Goal: Information Seeking & Learning: Learn about a topic

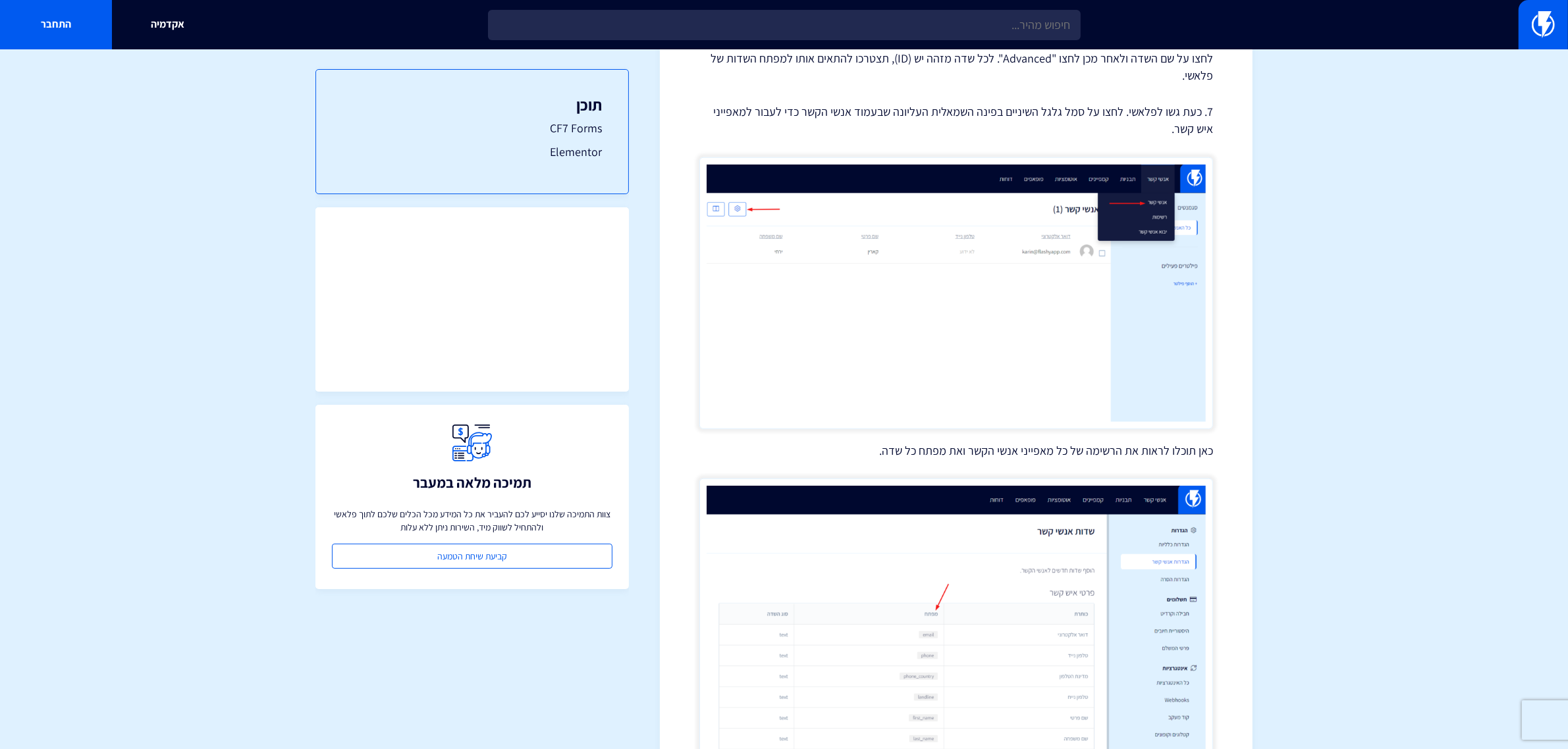
scroll to position [1108, 0]
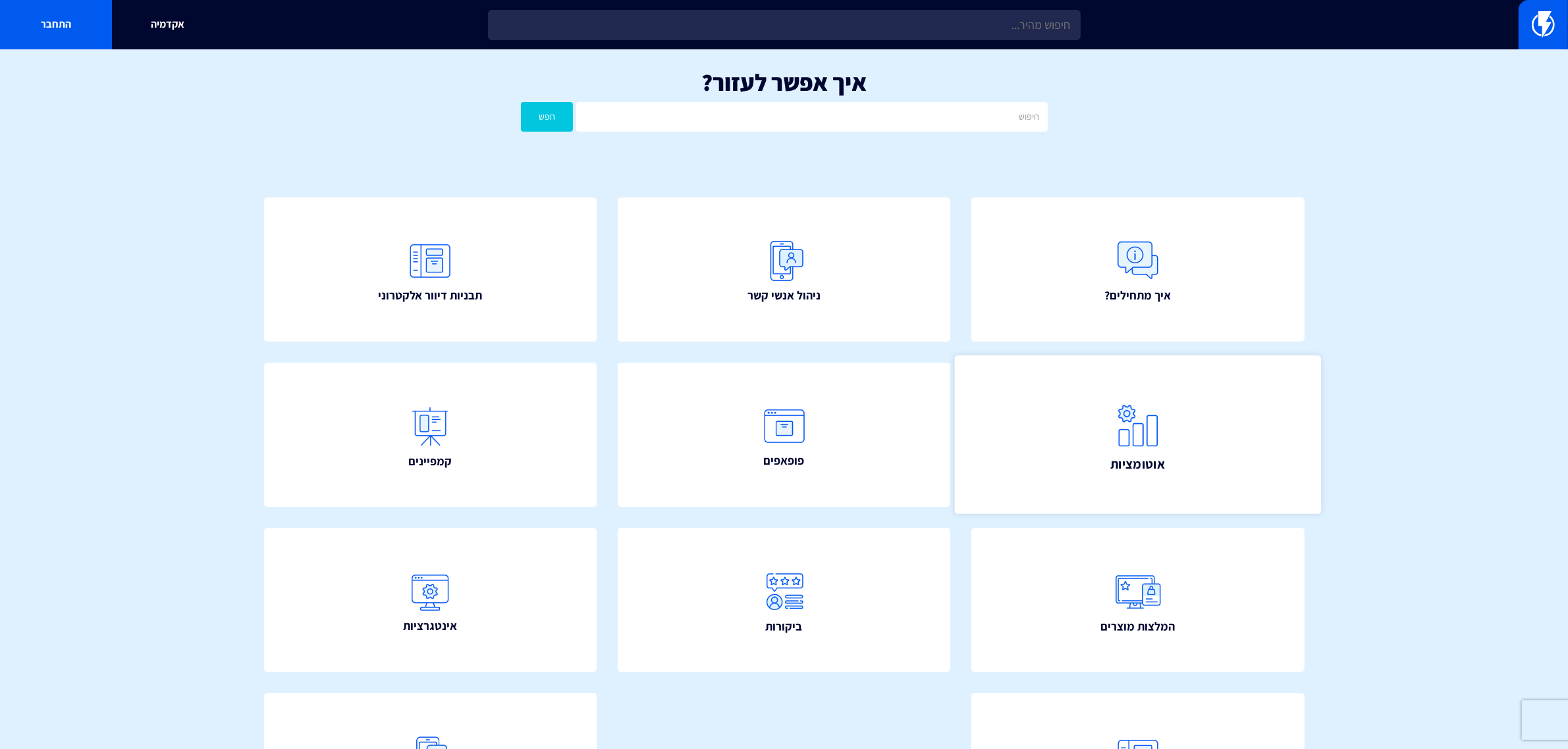
click at [1205, 421] on link "אוטומציות" at bounding box center [1137, 434] width 366 height 159
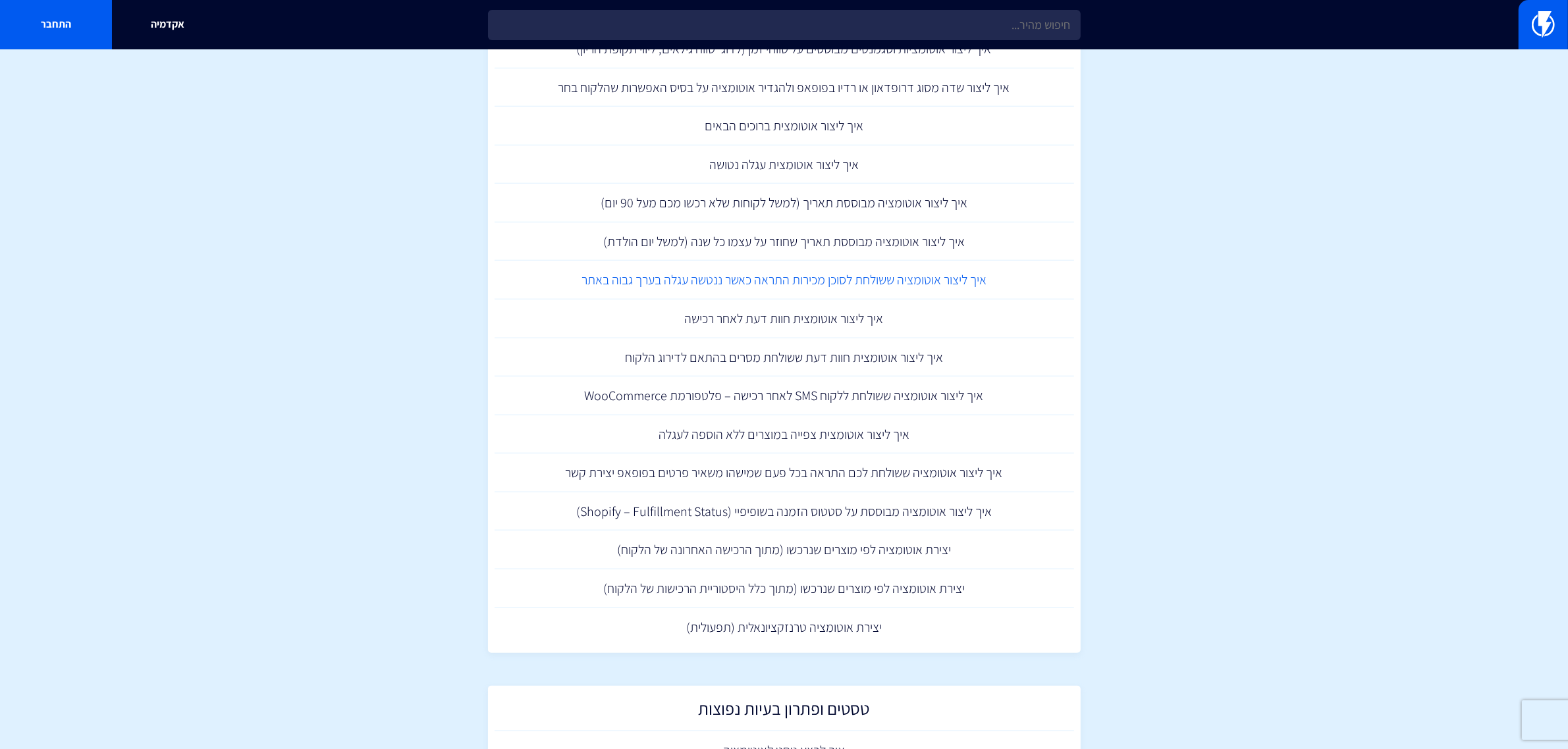
scroll to position [1207, 0]
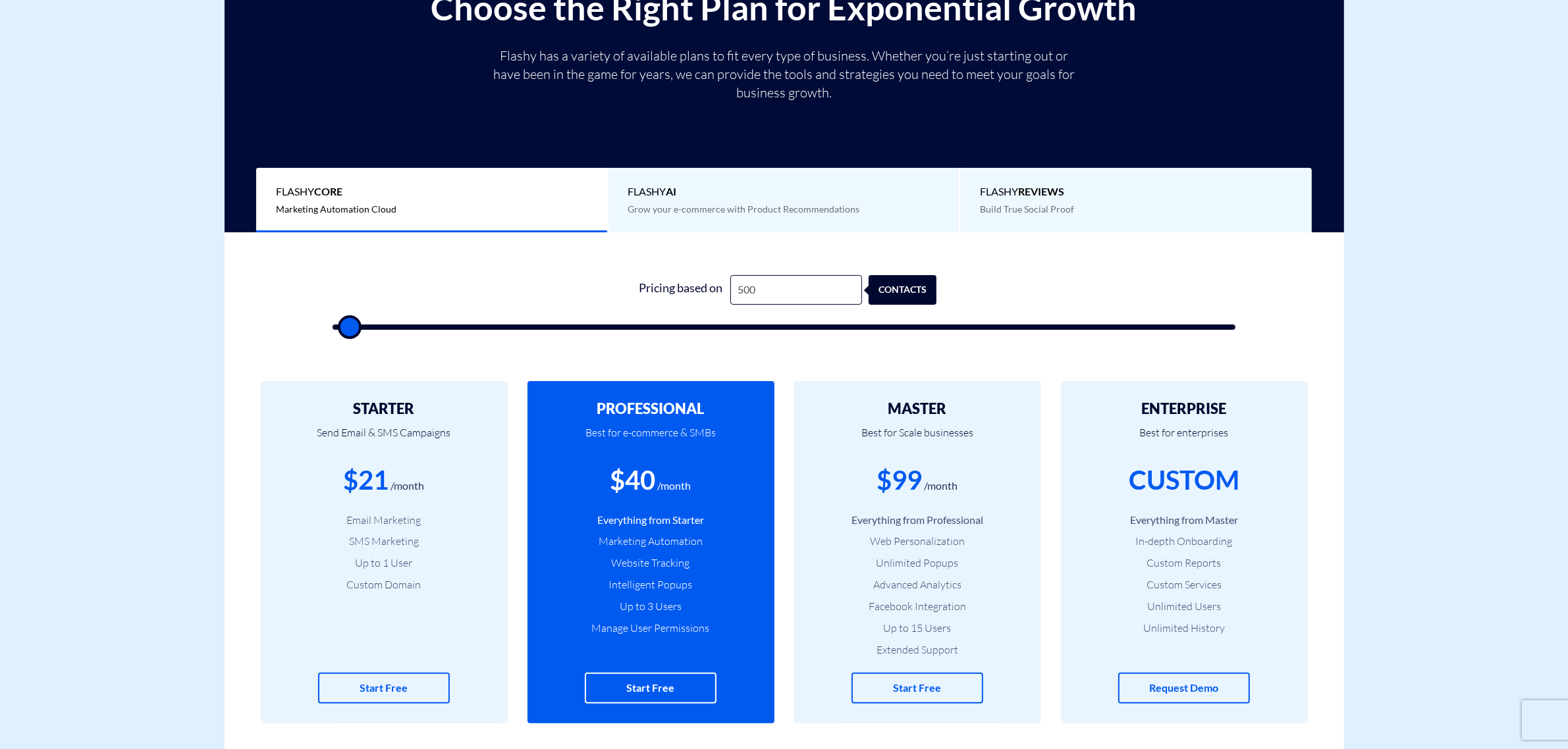
type input "1"
type input "500"
type input "12"
type input "500"
type input "125"
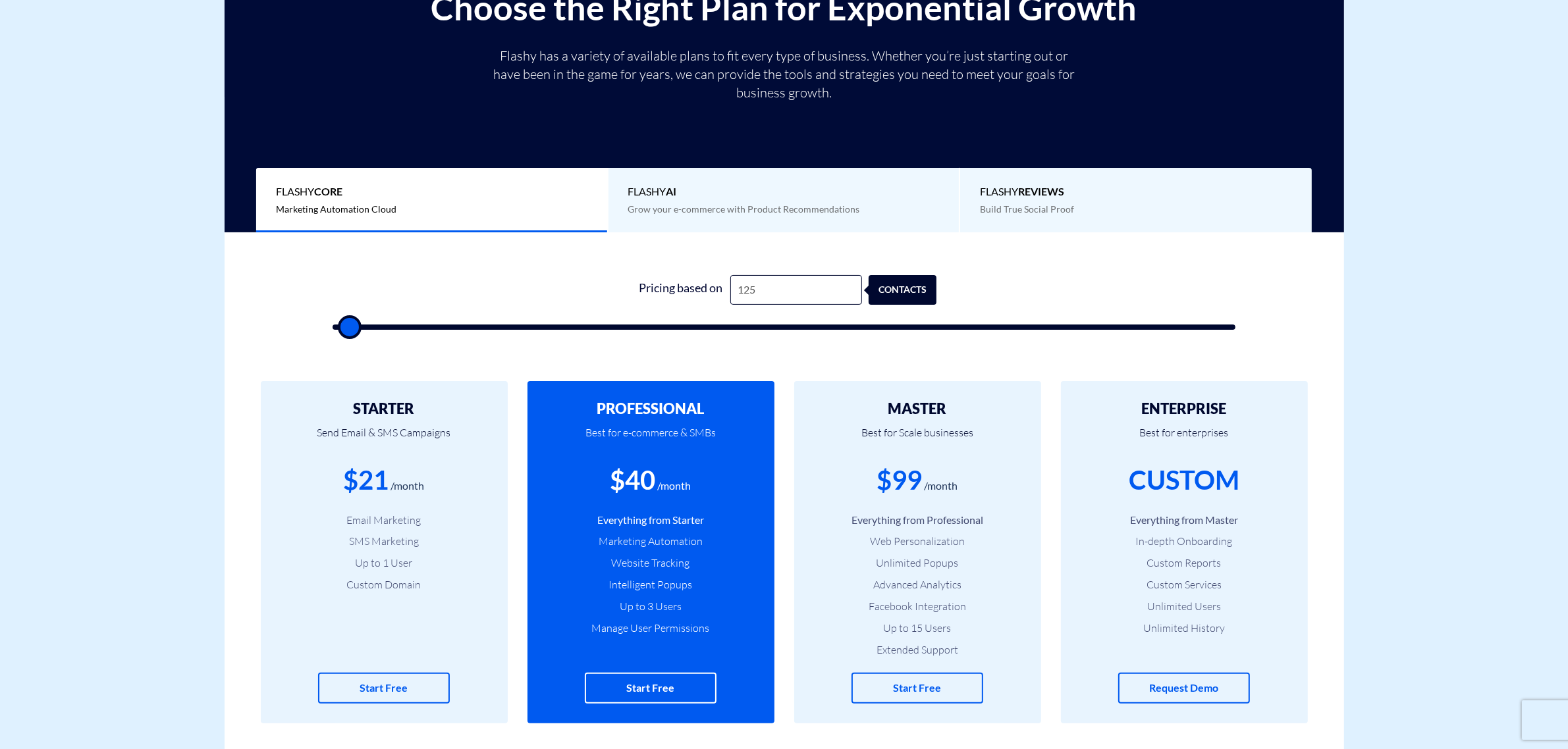
type input "500"
type input "1,250"
type input "1500"
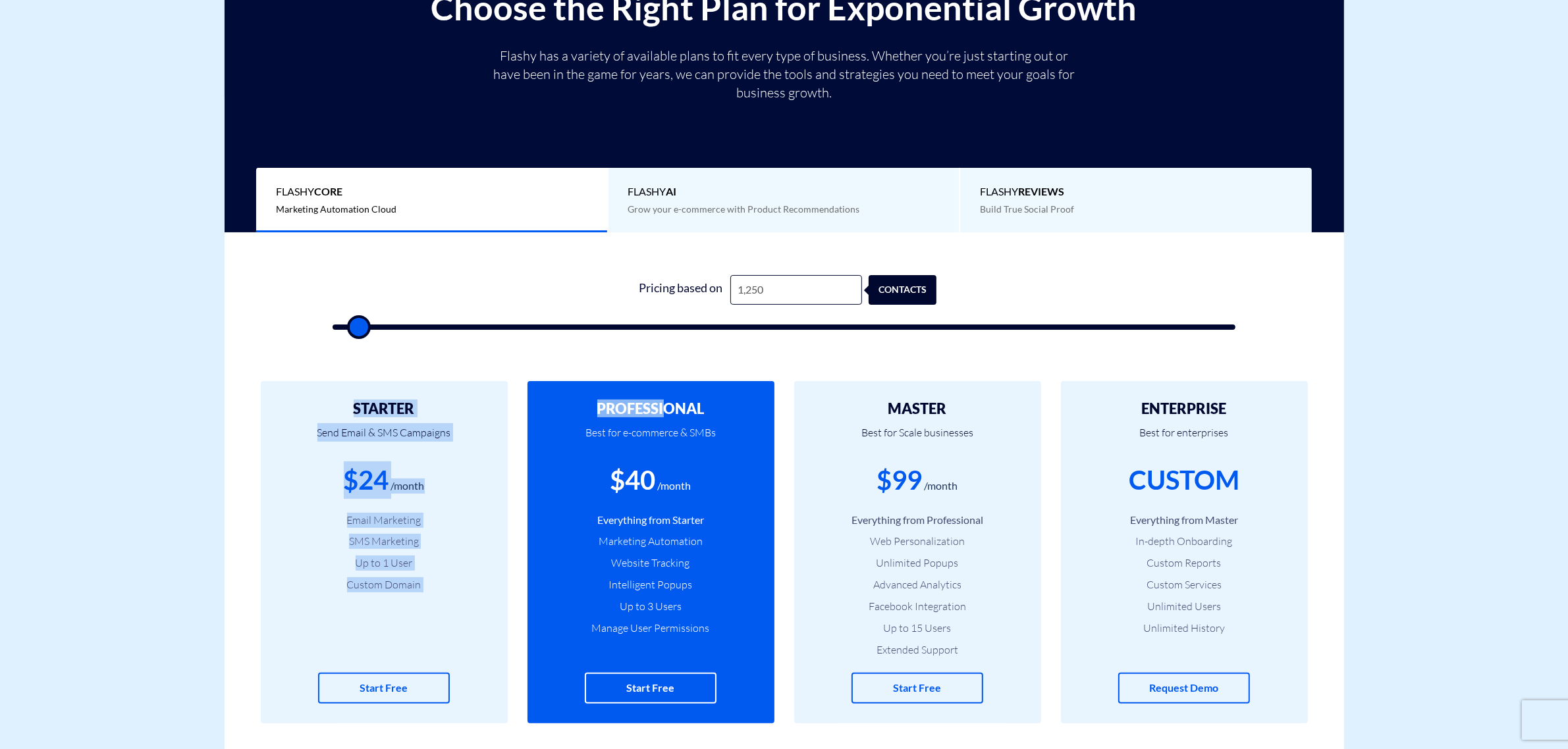
drag, startPoint x: 666, startPoint y: 411, endPoint x: 754, endPoint y: 299, distance: 142.4
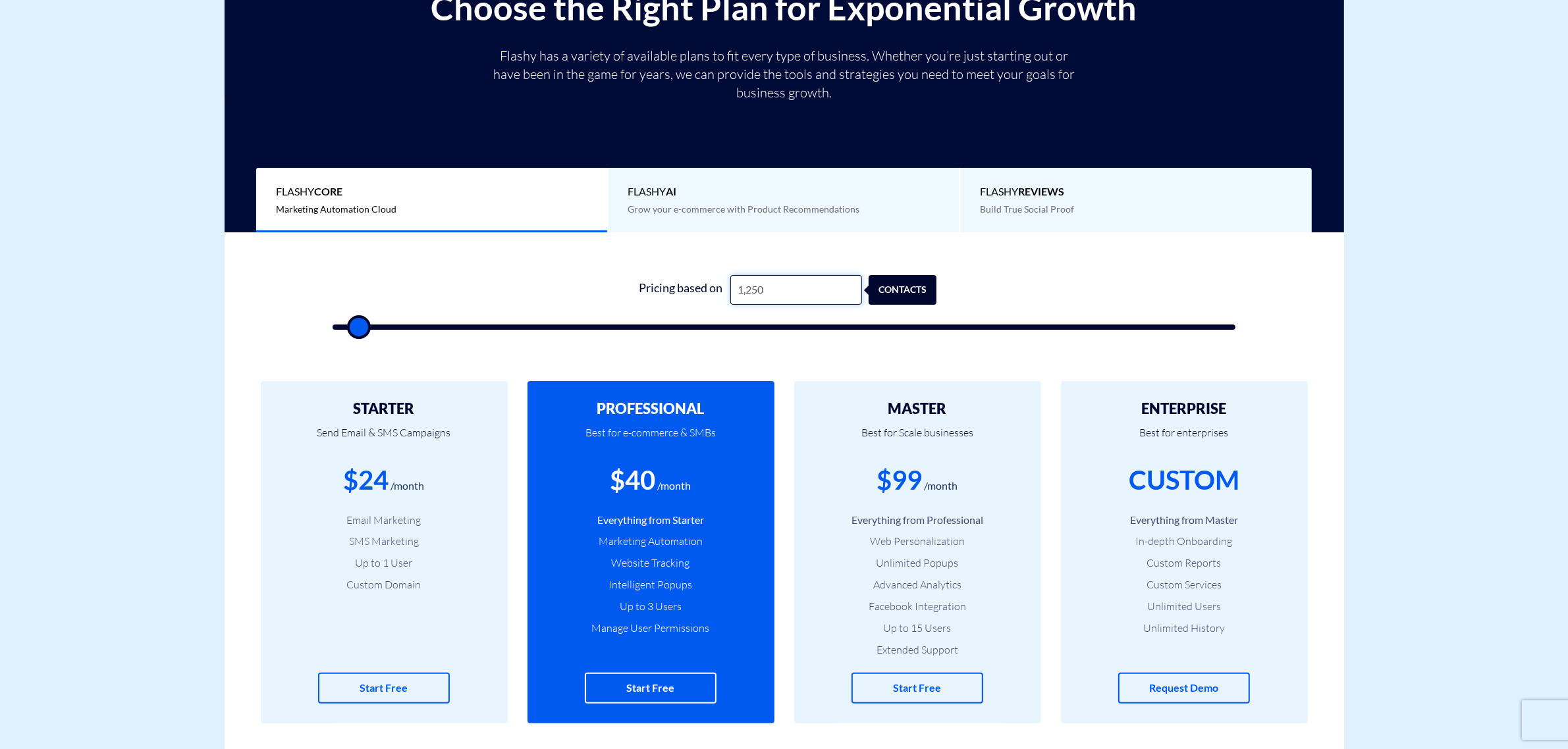
click at [756, 294] on input "1,250" at bounding box center [796, 290] width 131 height 29
click at [763, 290] on input "1,250" at bounding box center [796, 290] width 131 height 29
type input "1,251"
type input "1500"
click at [756, 288] on input "1,251" at bounding box center [796, 290] width 131 height 29
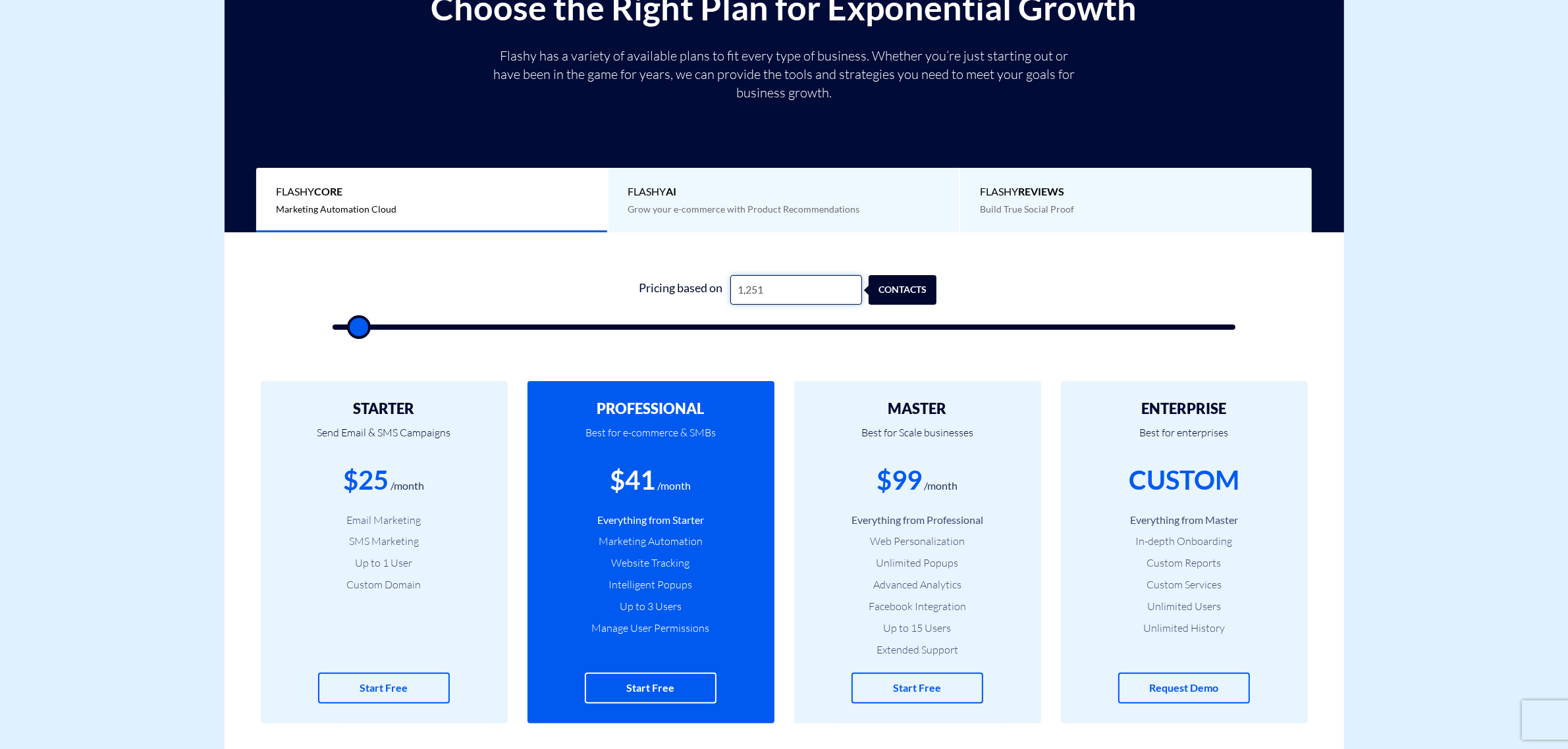
click at [756, 288] on input "1,251" at bounding box center [796, 290] width 131 height 29
type input "2"
type input "500"
type input "20"
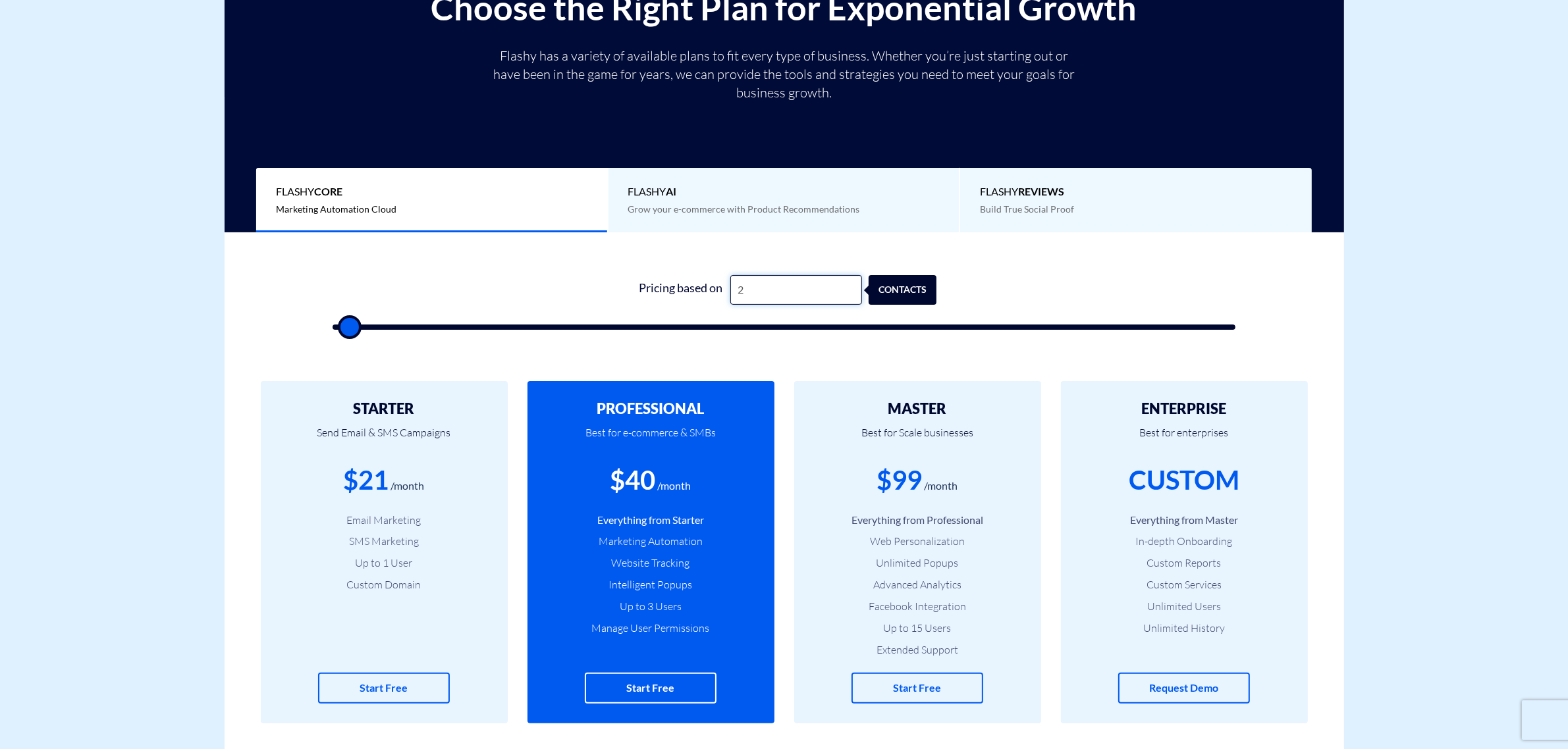
type input "500"
type input "200"
type input "500"
type input "2,000"
type input "2000"
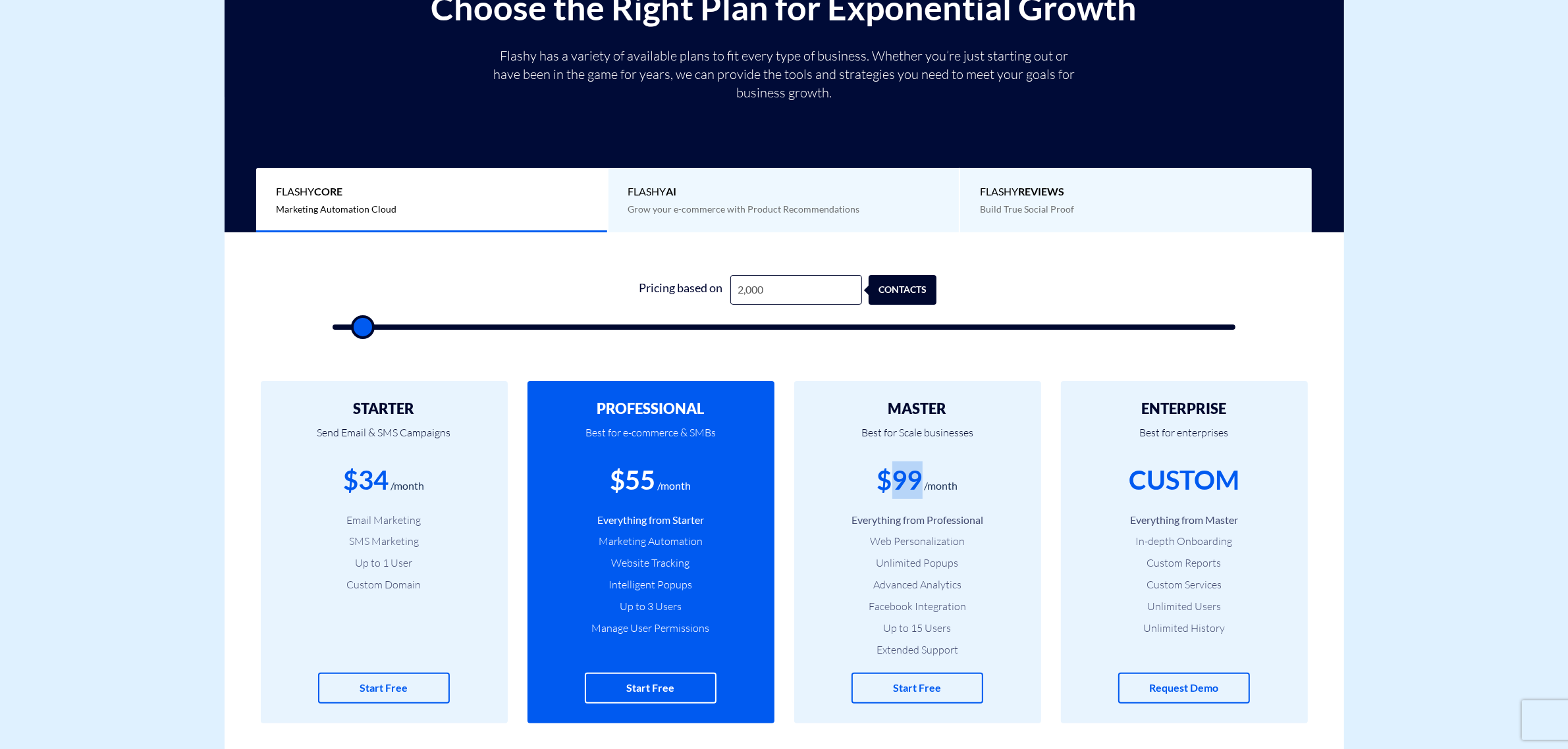
drag, startPoint x: 894, startPoint y: 479, endPoint x: 903, endPoint y: 463, distance: 18.4
click at [917, 475] on div "$99" at bounding box center [901, 480] width 46 height 38
click at [764, 295] on input "2,000" at bounding box center [796, 290] width 131 height 29
type input "2,001"
type input "2000"
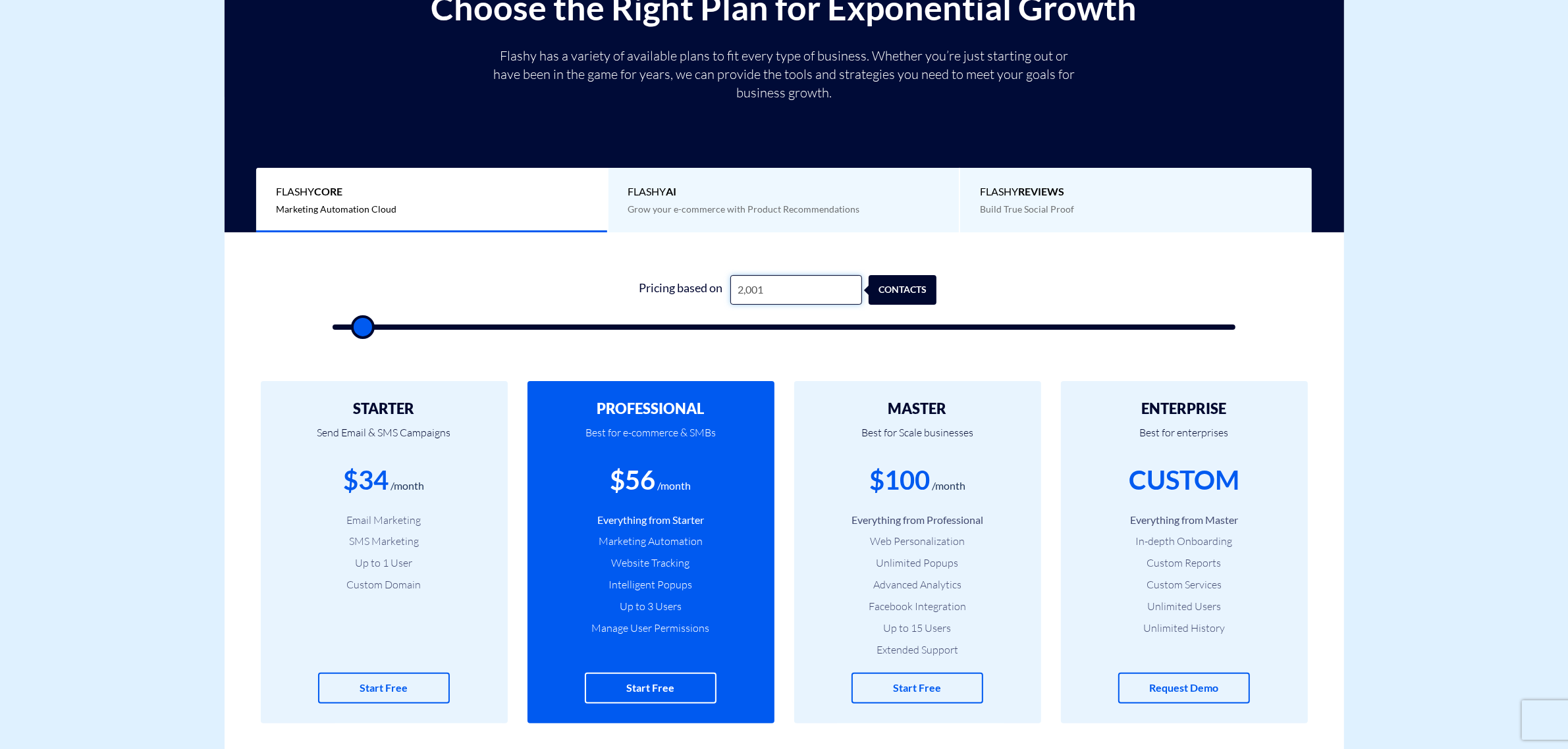
drag, startPoint x: 787, startPoint y: 293, endPoint x: 663, endPoint y: 311, distance: 125.3
click at [663, 311] on form "1 Pricing based on 2,001 contacts" at bounding box center [784, 303] width 903 height 55
type input "4"
type input "500"
type input "40"
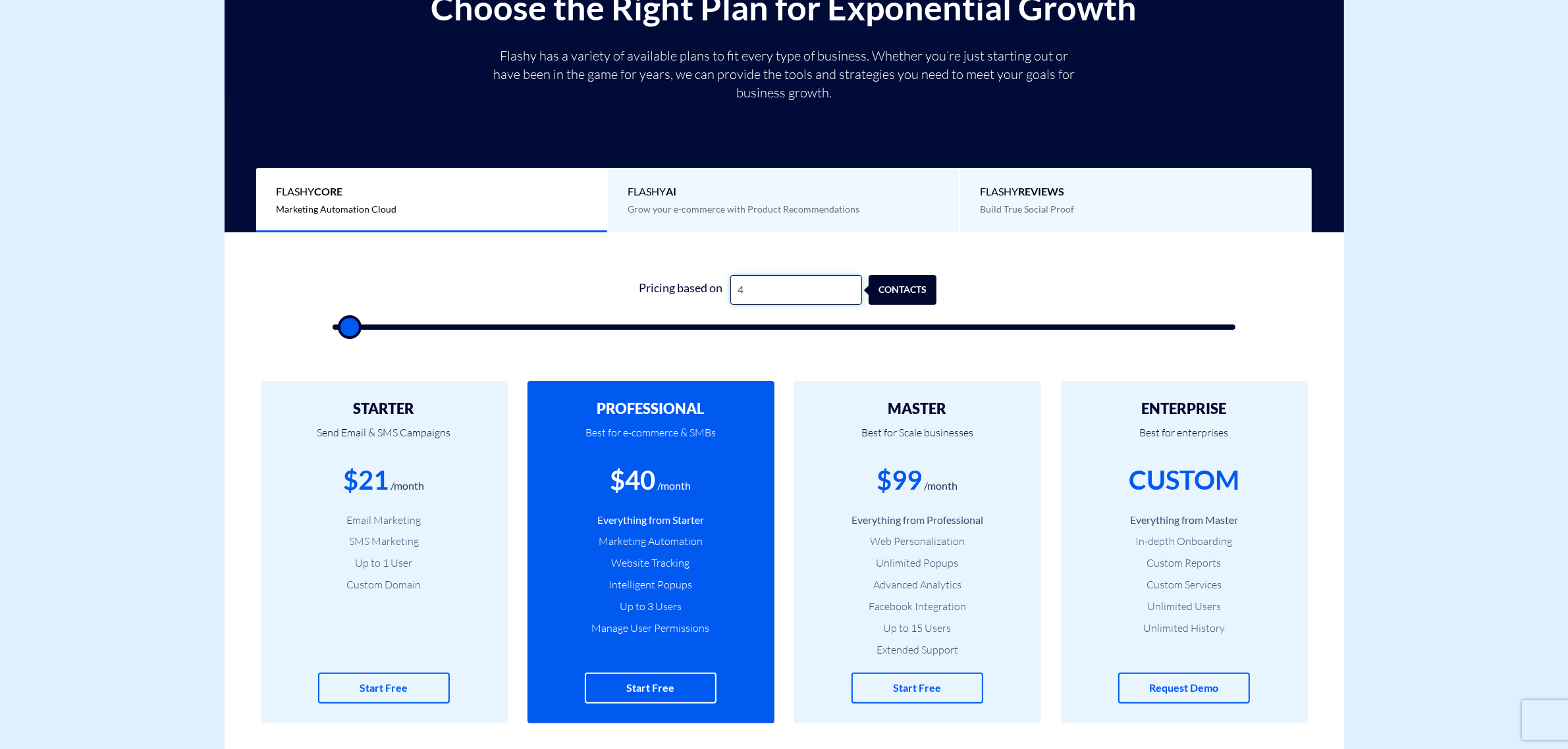
type input "500"
type input "400"
type input "500"
type input "4,000"
type input "4000"
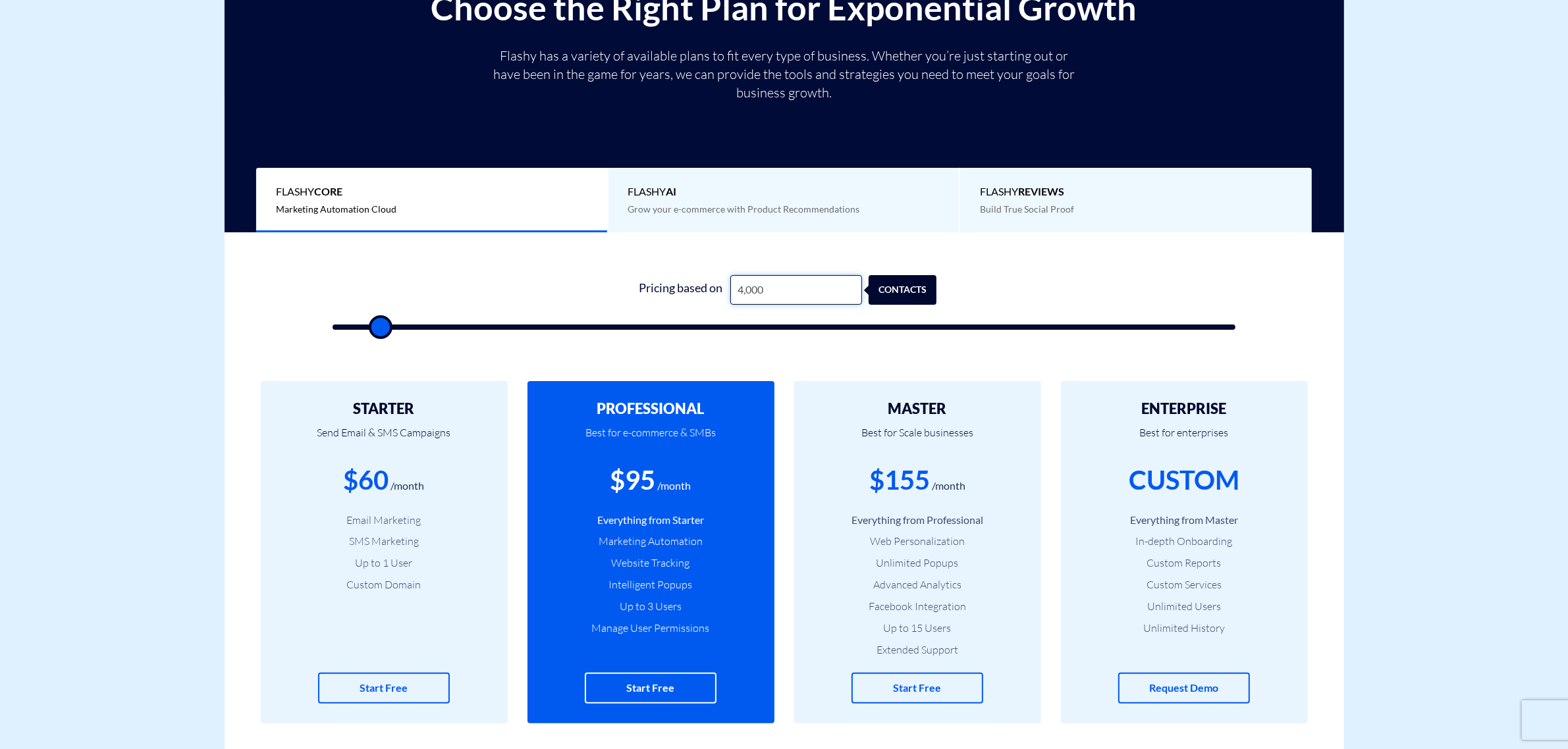
type input "4,000"
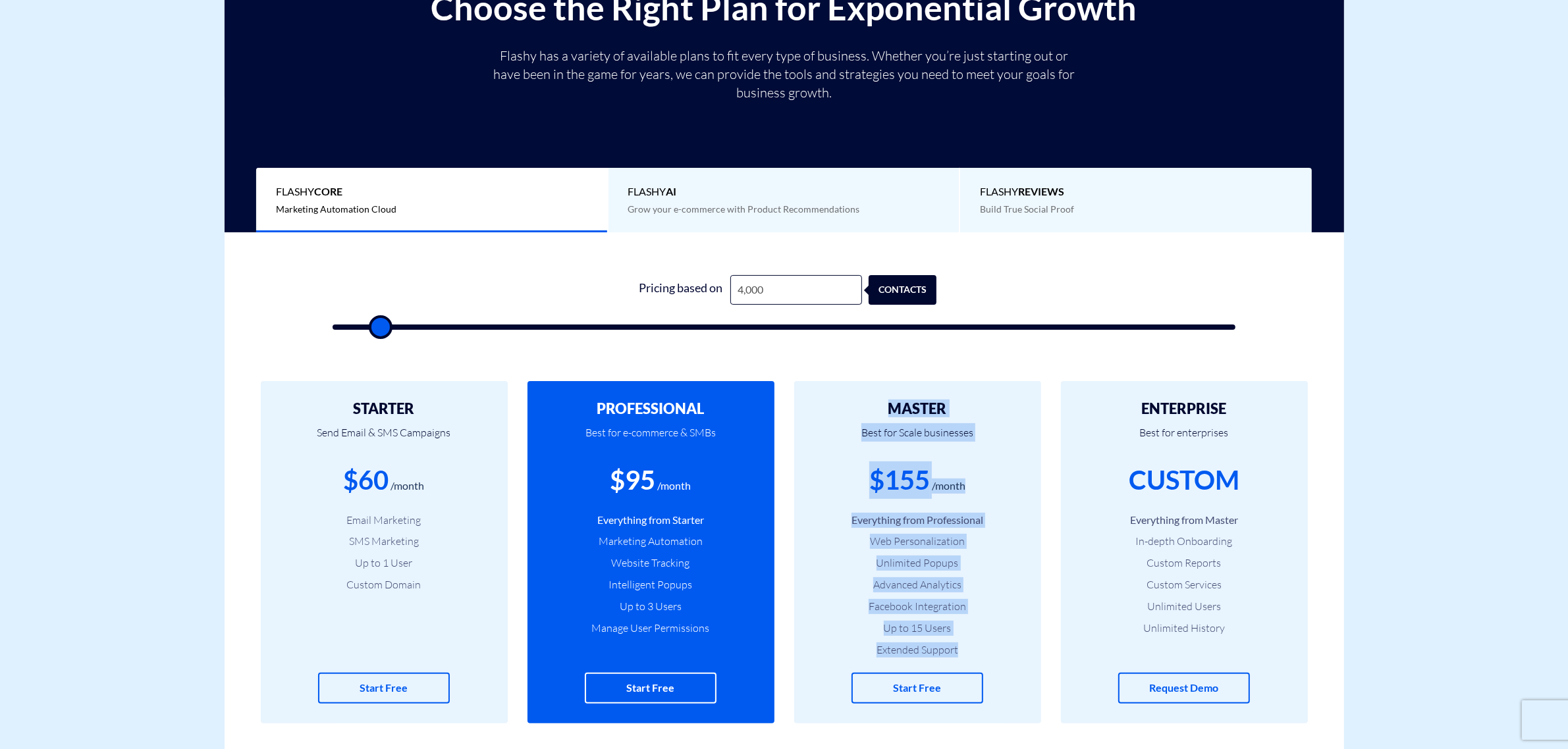
drag, startPoint x: 877, startPoint y: 413, endPoint x: 966, endPoint y: 665, distance: 267.3
click at [966, 665] on div "MASTER Best for Scale businesses $155 /month Everything from Professional Web P…" at bounding box center [917, 552] width 247 height 342
click at [973, 655] on li "Extended Support" at bounding box center [918, 650] width 207 height 16
click at [971, 656] on li "Extended Support" at bounding box center [918, 650] width 207 height 16
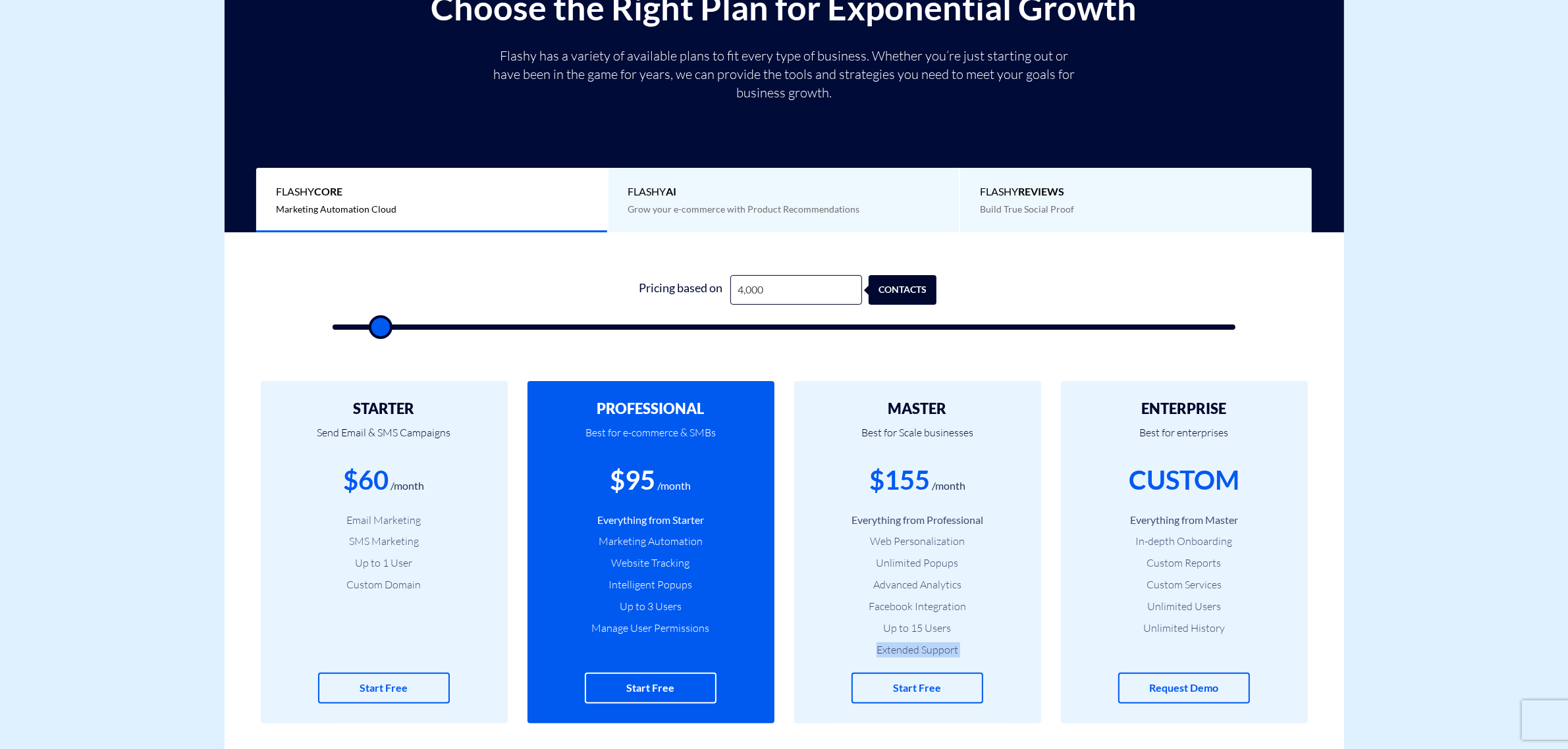
click at [971, 654] on li "Extended Support" at bounding box center [918, 650] width 207 height 16
click at [969, 652] on li "Extended Support" at bounding box center [918, 650] width 207 height 16
click at [850, 655] on li "Extended Support" at bounding box center [918, 650] width 207 height 16
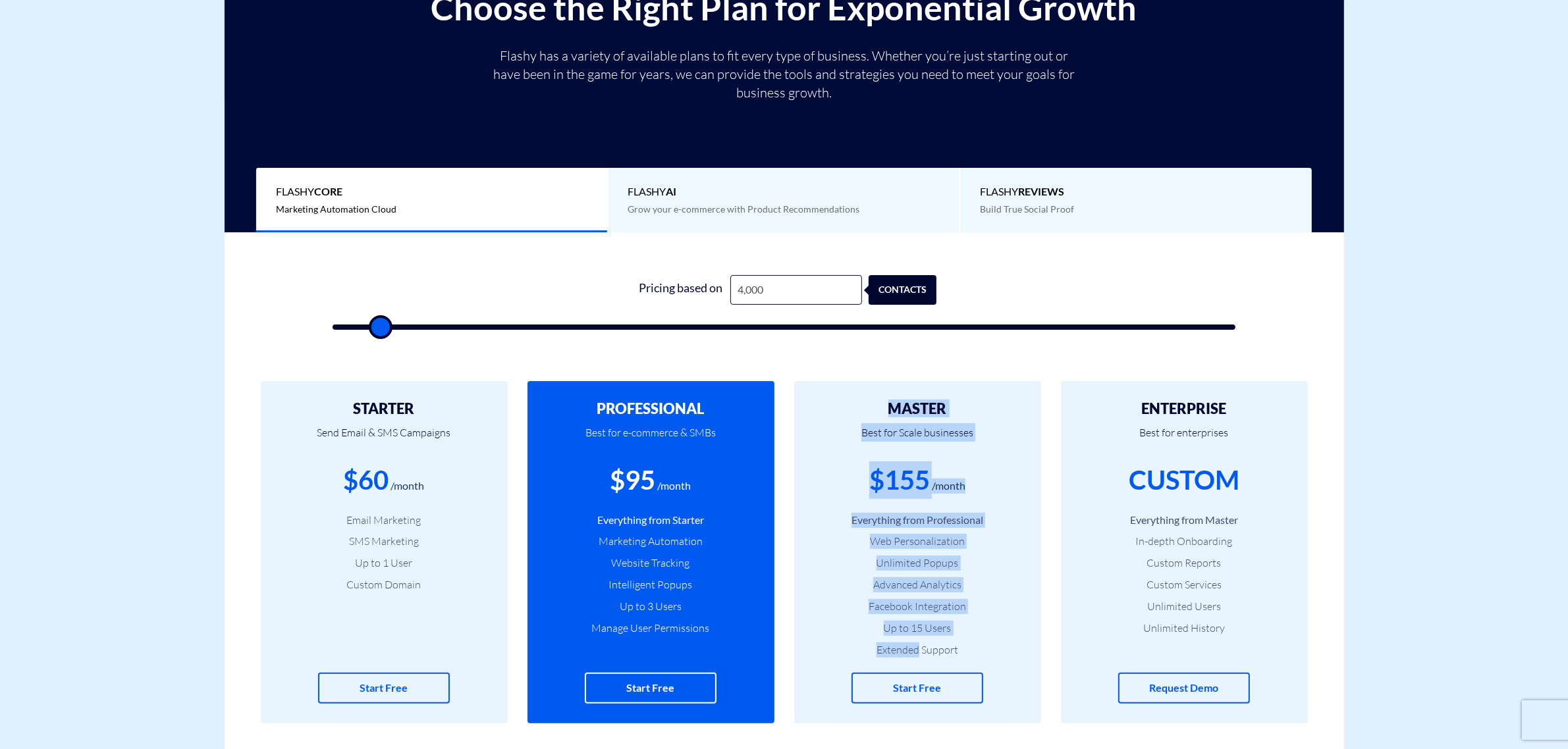
drag, startPoint x: 851, startPoint y: 654, endPoint x: 892, endPoint y: 405, distance: 252.4
click at [892, 405] on div "MASTER Best for Scale businesses $155 /month Everything from Professional Web P…" at bounding box center [917, 552] width 247 height 342
click at [863, 410] on h2 "MASTER" at bounding box center [918, 408] width 207 height 16
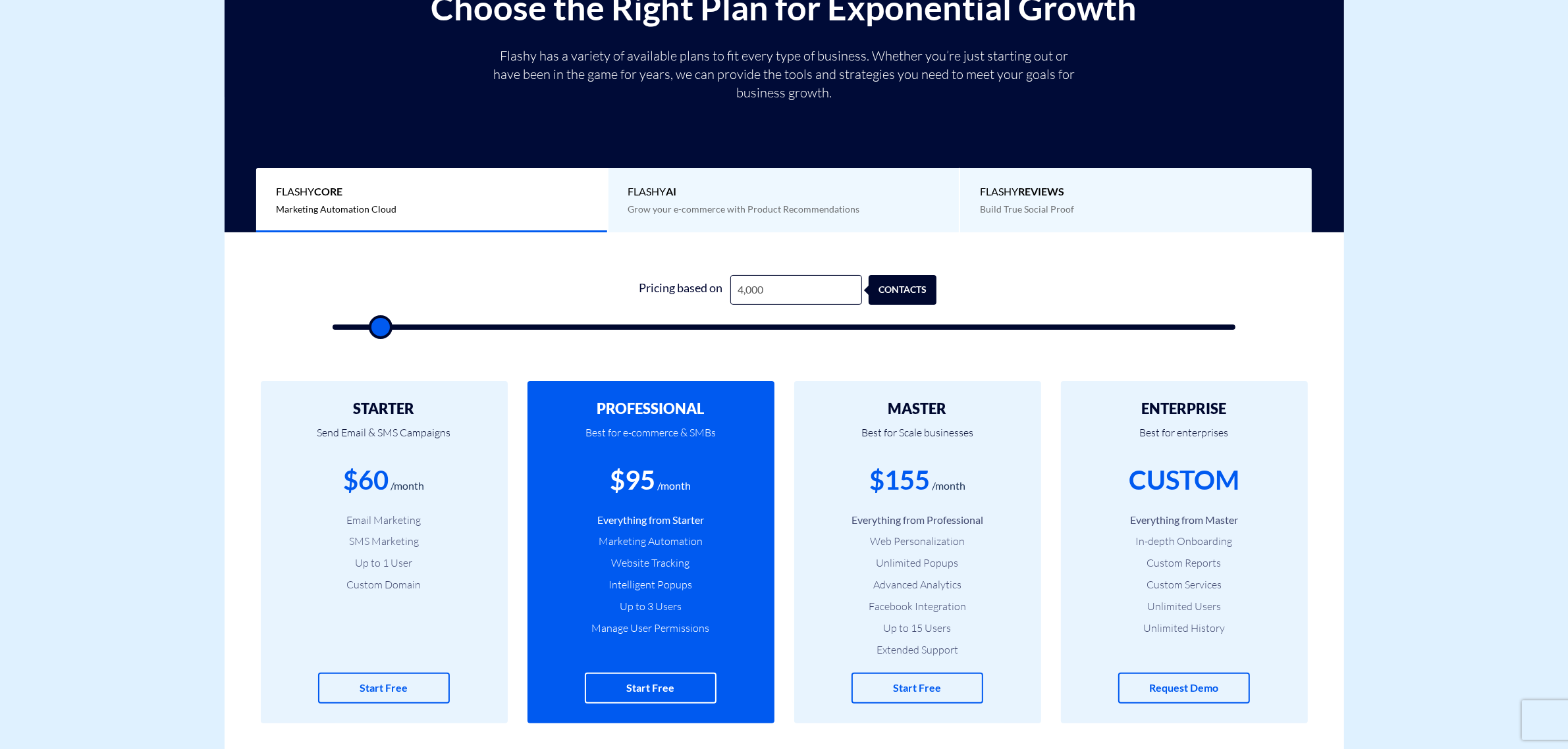
drag, startPoint x: 323, startPoint y: 344, endPoint x: 1288, endPoint y: 315, distance: 965.4
click at [1289, 316] on div "0 Pricing based on 4,000 contacts" at bounding box center [784, 293] width 1139 height 122
click at [238, 398] on div "STARTER Send Email & SMS Campaigns $60 /month Email Marketing SMS Marketing Up …" at bounding box center [785, 553] width 1120 height 395
